Goal: Browse casually

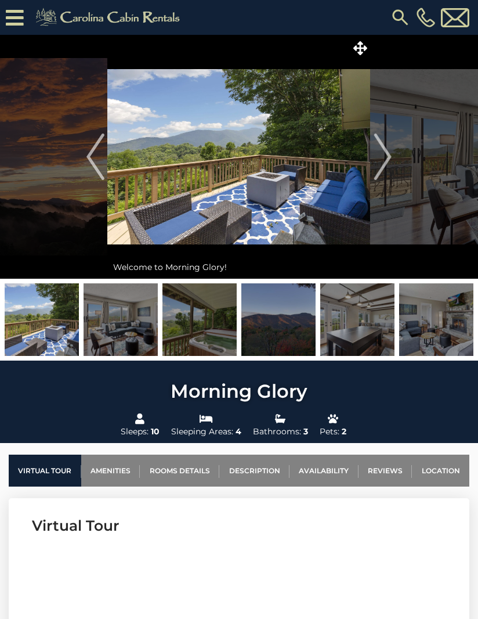
click at [35, 329] on img at bounding box center [42, 319] width 74 height 73
click at [55, 324] on img at bounding box center [42, 319] width 74 height 73
click at [49, 309] on img at bounding box center [42, 319] width 74 height 73
click at [46, 313] on img at bounding box center [42, 319] width 74 height 73
click at [384, 154] on img "Next" at bounding box center [382, 156] width 17 height 46
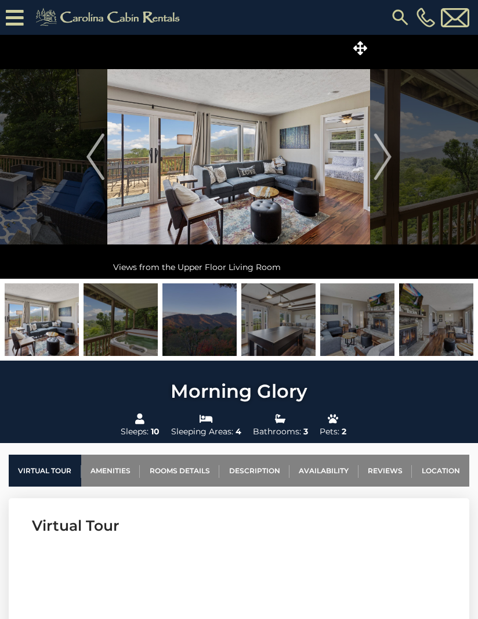
click at [38, 333] on img at bounding box center [42, 319] width 74 height 73
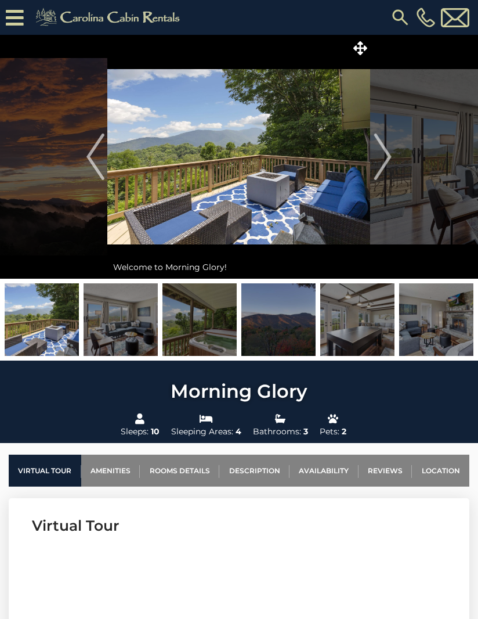
click at [49, 315] on img at bounding box center [42, 319] width 74 height 73
click at [48, 314] on img at bounding box center [42, 319] width 74 height 73
click at [53, 323] on img at bounding box center [42, 319] width 74 height 73
click at [55, 322] on img at bounding box center [42, 319] width 74 height 73
click at [56, 322] on img at bounding box center [42, 319] width 74 height 73
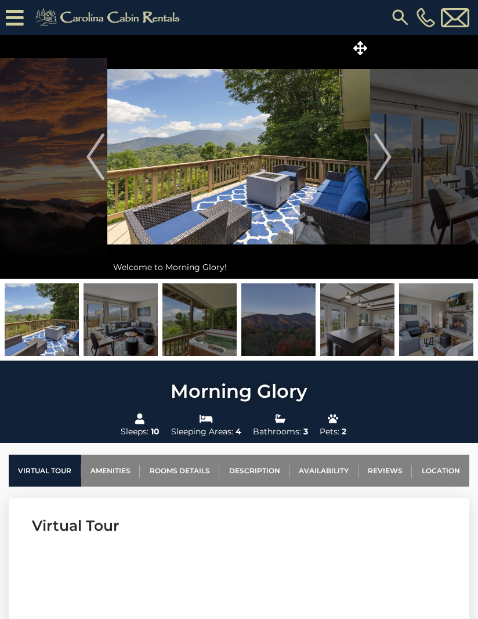
click at [49, 323] on img at bounding box center [42, 319] width 74 height 73
click at [46, 323] on img at bounding box center [42, 319] width 74 height 73
